Goal: Contribute content

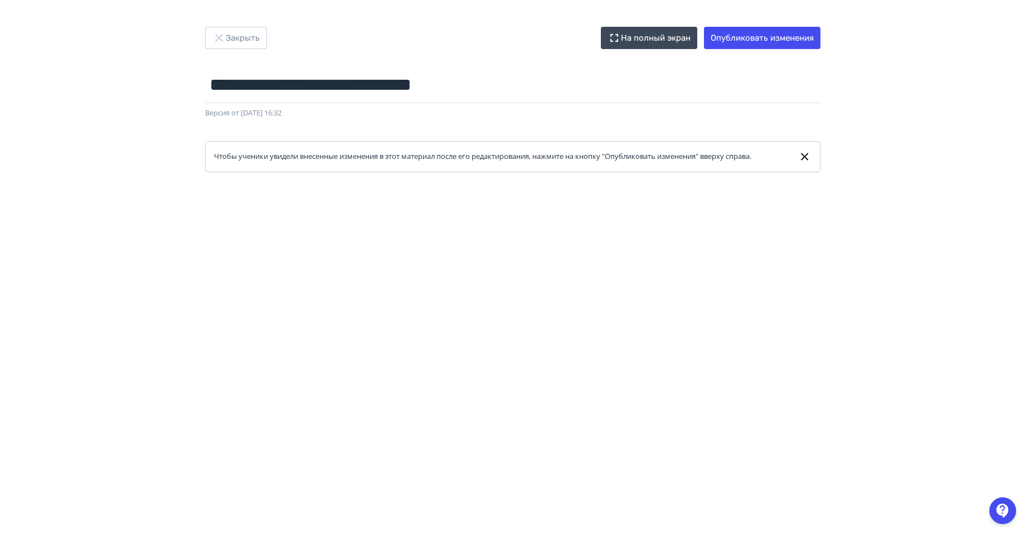
drag, startPoint x: 952, startPoint y: 85, endPoint x: 940, endPoint y: 128, distance: 44.6
click at [952, 85] on div "**********" at bounding box center [512, 266] width 1025 height 479
click at [762, 42] on button "Опубликовать изменения" at bounding box center [762, 38] width 116 height 22
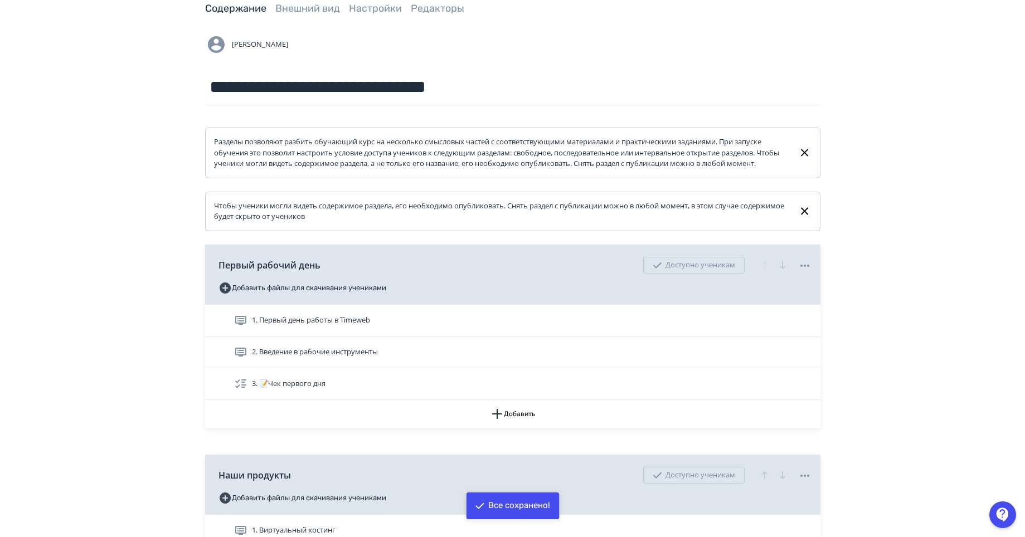
scroll to position [167, 0]
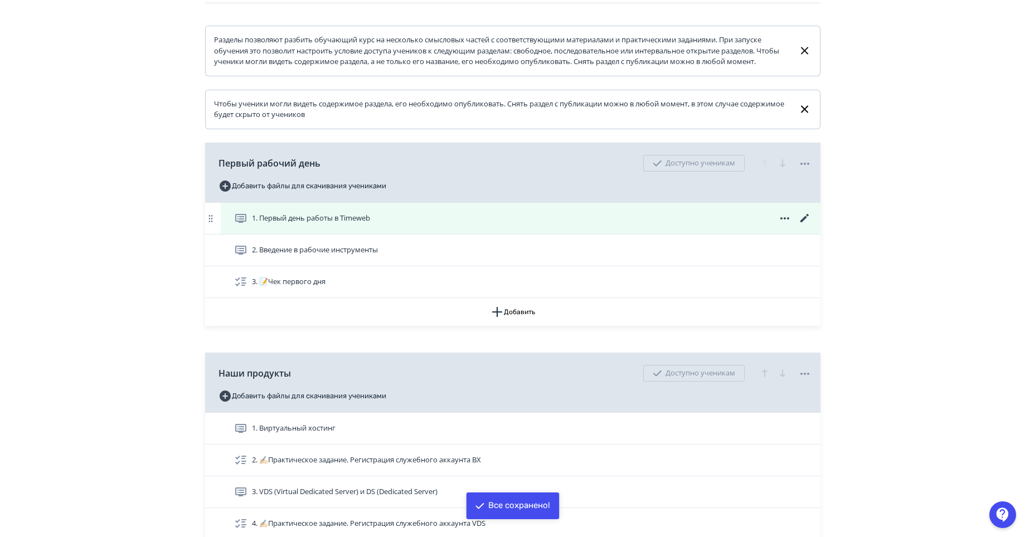
click at [806, 225] on icon at bounding box center [804, 218] width 13 height 13
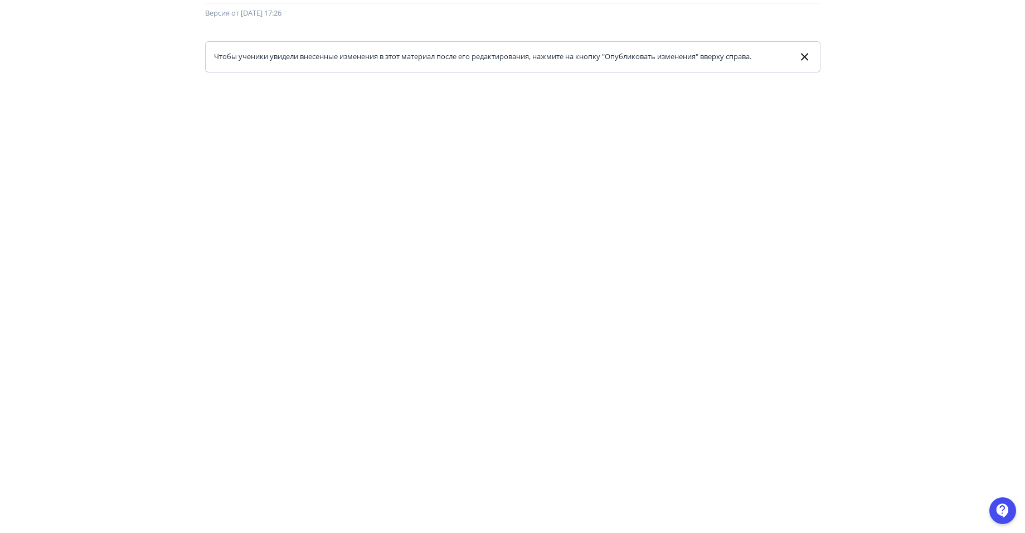
scroll to position [111, 0]
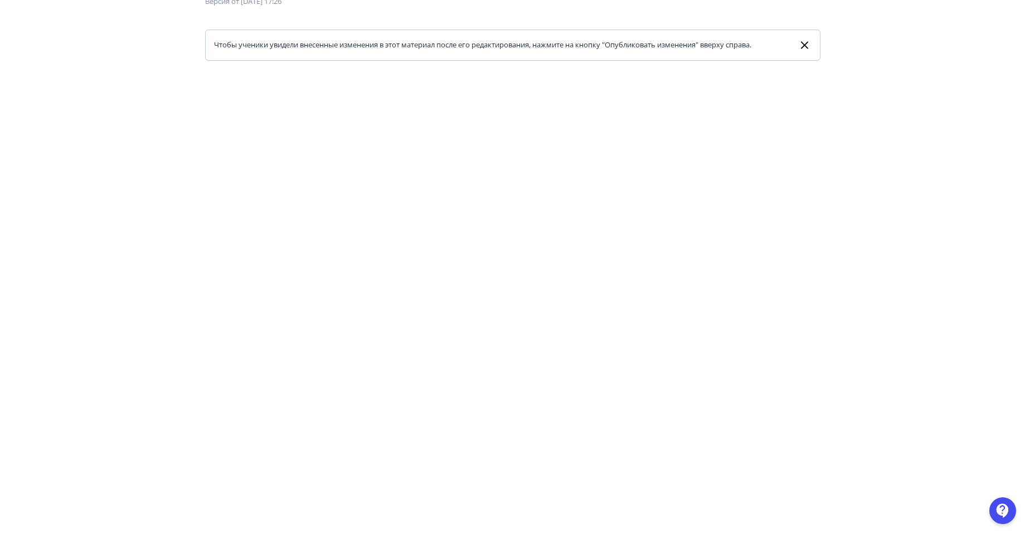
click at [13, 288] on div at bounding box center [512, 311] width 1025 height 501
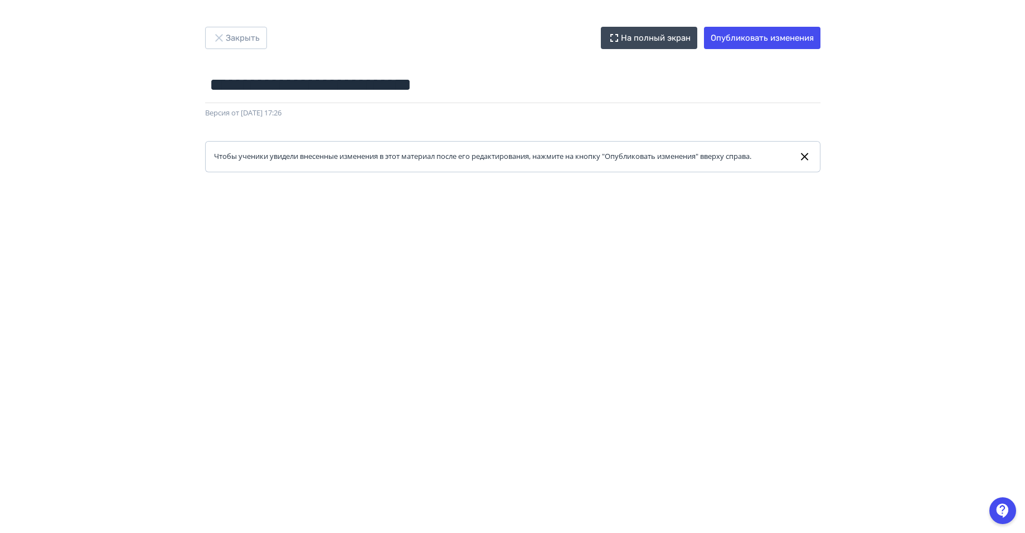
click at [806, 155] on icon at bounding box center [804, 156] width 7 height 7
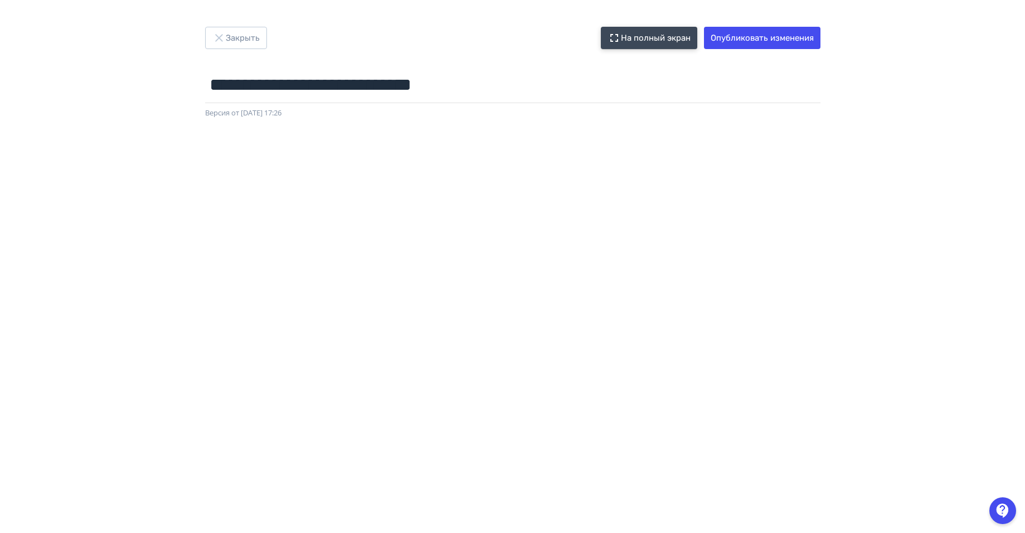
click at [643, 40] on button "На полный экран" at bounding box center [649, 38] width 96 height 22
click at [634, 33] on button "На полный экран" at bounding box center [643, 38] width 96 height 22
click at [767, 36] on button "Опубликовать изменения" at bounding box center [756, 38] width 116 height 22
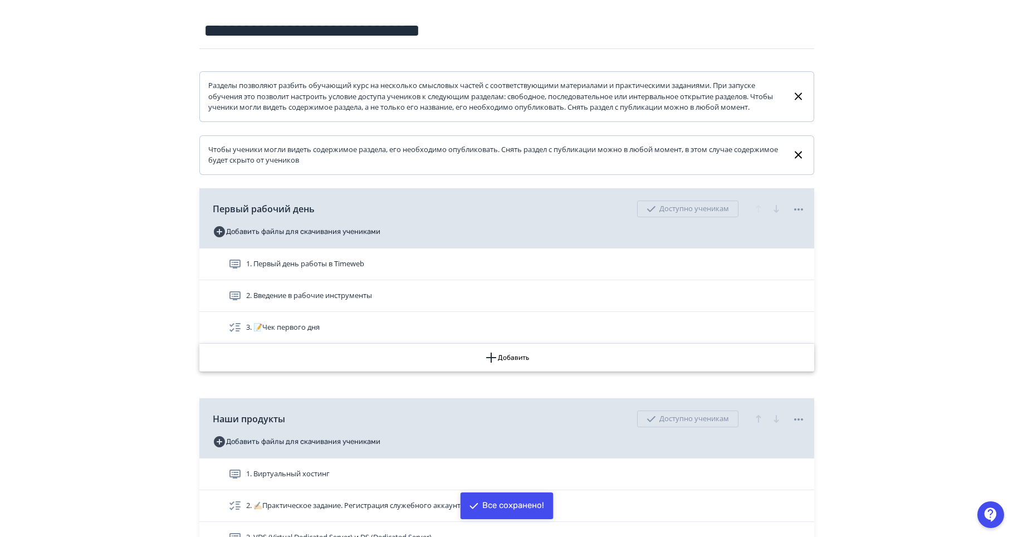
scroll to position [167, 0]
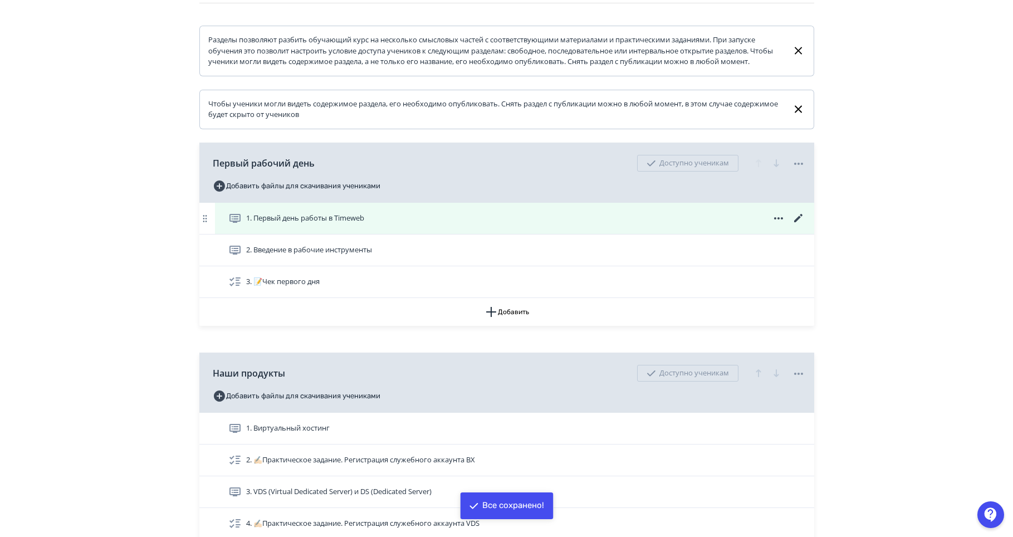
click at [797, 225] on icon at bounding box center [798, 218] width 13 height 13
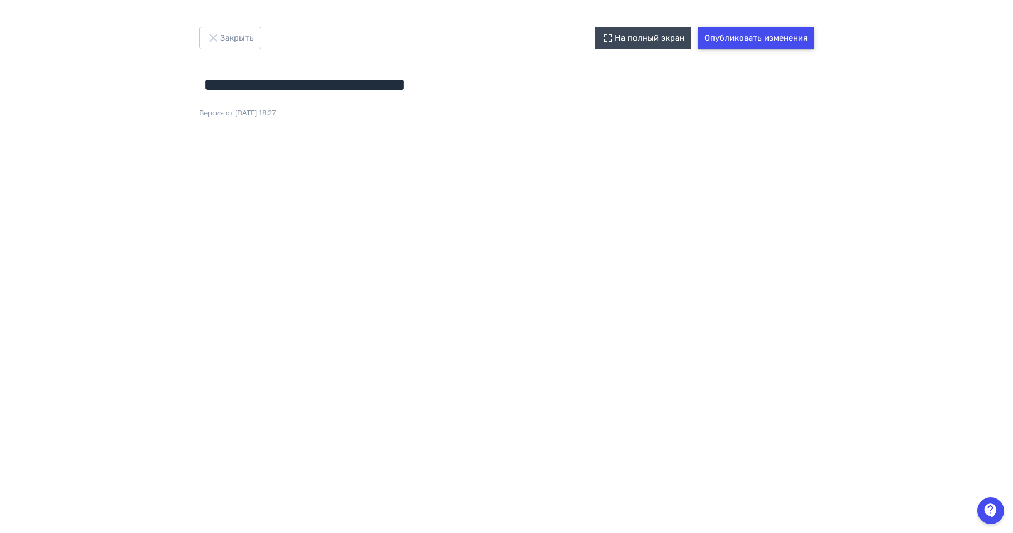
drag, startPoint x: 770, startPoint y: 39, endPoint x: 673, endPoint y: 56, distance: 98.9
click at [770, 39] on button "Опубликовать изменения" at bounding box center [756, 38] width 116 height 22
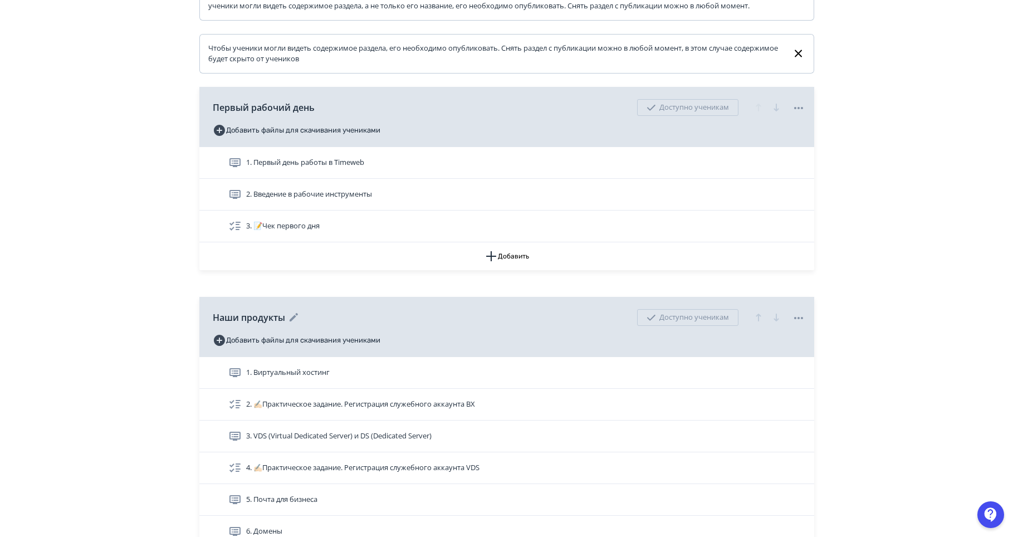
scroll to position [390, 0]
